Goal: Task Accomplishment & Management: Use online tool/utility

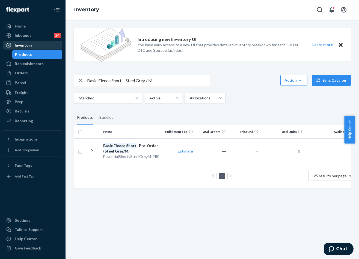
scroll to position [0, 80]
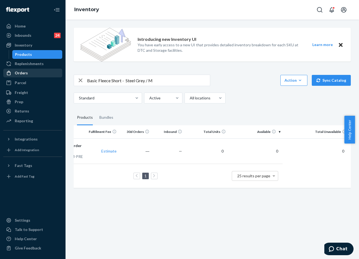
click at [24, 72] on div "Orders" at bounding box center [21, 72] width 13 height 5
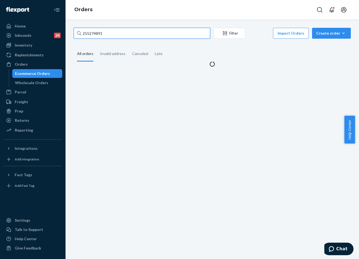
click at [125, 31] on input "255274891" at bounding box center [142, 33] width 136 height 11
paste input "3988456"
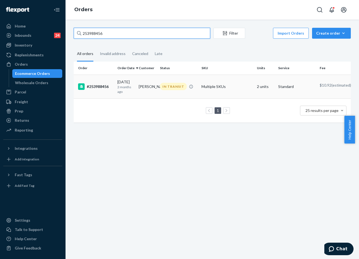
type input "253988456"
click at [169, 94] on td "IN TRANSIT" at bounding box center [178, 87] width 41 height 24
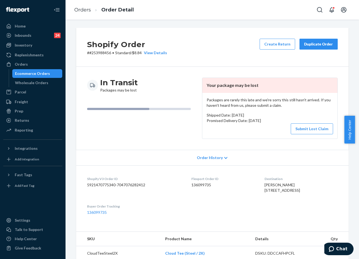
click at [321, 51] on div "Create Return Duplicate Order" at bounding box center [298, 47] width 82 height 17
click at [322, 42] on div "Duplicate Order" at bounding box center [318, 43] width 29 height 5
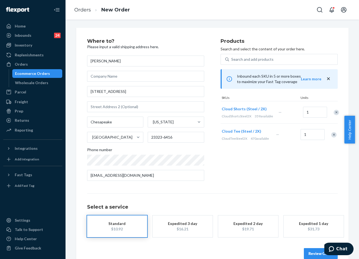
click at [311, 247] on div "Select a service Standard $10.92 Expedited 3 day $16.21 Expedited 2 day $19.71 …" at bounding box center [212, 227] width 250 height 66
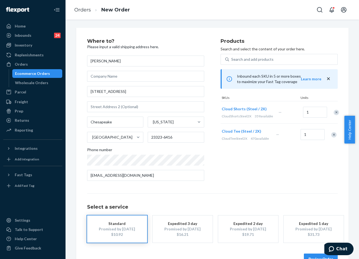
click at [312, 255] on button "Review Order" at bounding box center [321, 259] width 34 height 11
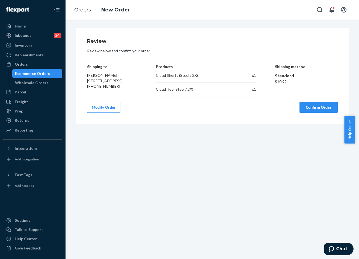
click at [320, 110] on button "Confirm Order" at bounding box center [318, 107] width 38 height 11
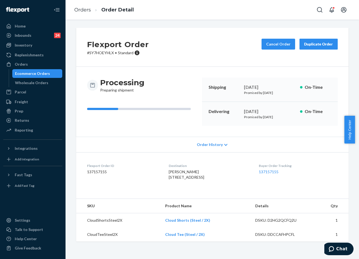
copy div "[DATE]"
drag, startPoint x: 281, startPoint y: 110, endPoint x: 241, endPoint y: 110, distance: 39.3
click at [241, 110] on div "Delivering [DATE] Promised by [DATE] On-Time" at bounding box center [270, 114] width 136 height 24
